Goal: Find specific page/section: Find specific page/section

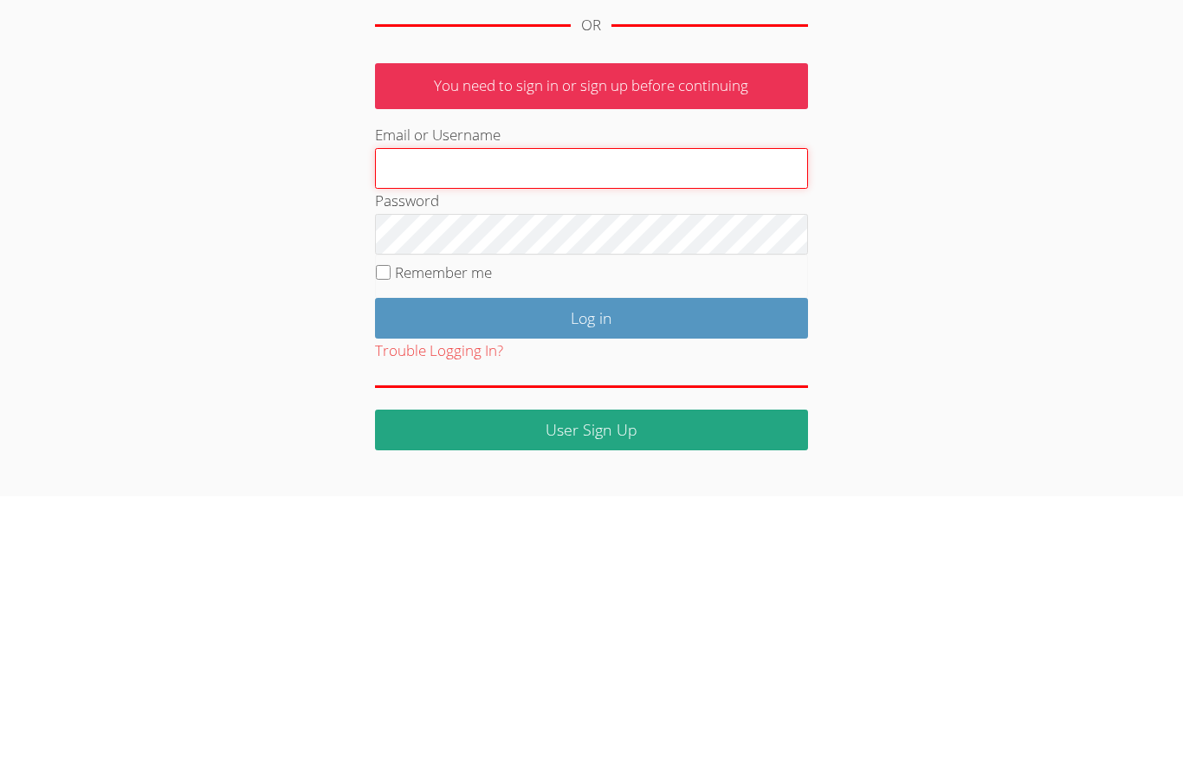
scroll to position [273, 0]
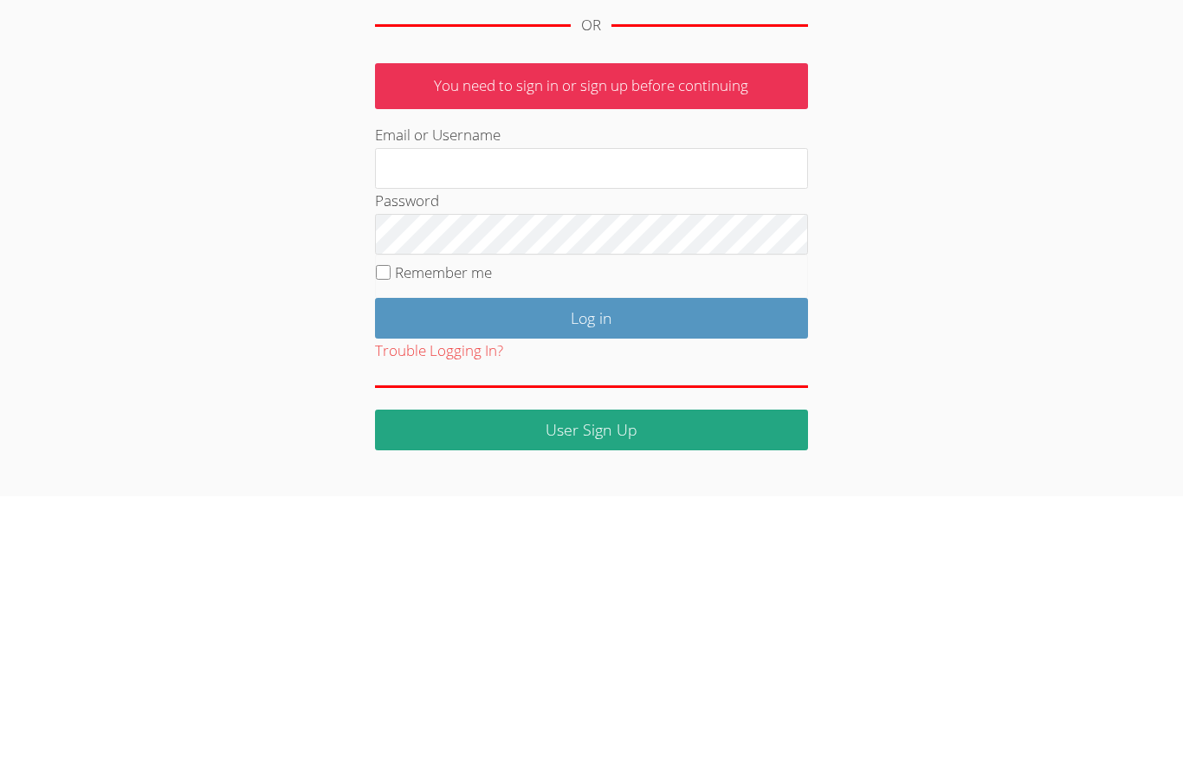
scroll to position [273, 0]
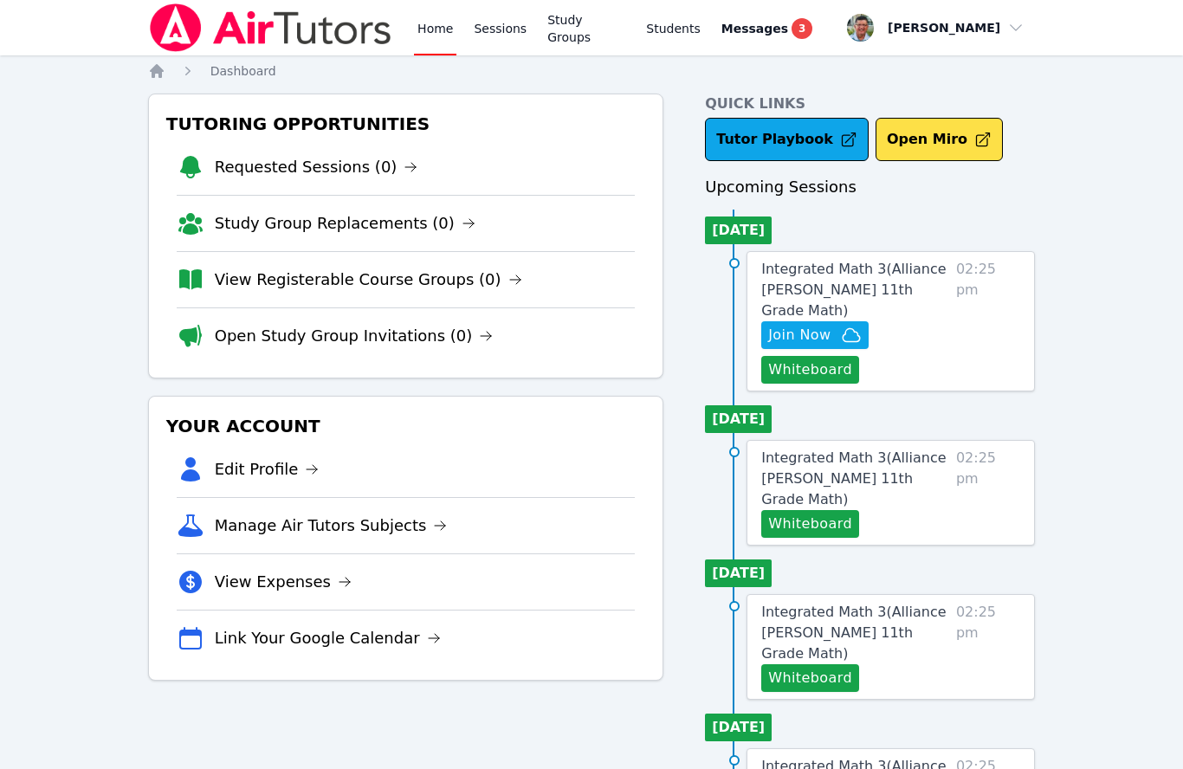
click at [829, 356] on button "Whiteboard" at bounding box center [810, 370] width 98 height 28
